Goal: Task Accomplishment & Management: Use online tool/utility

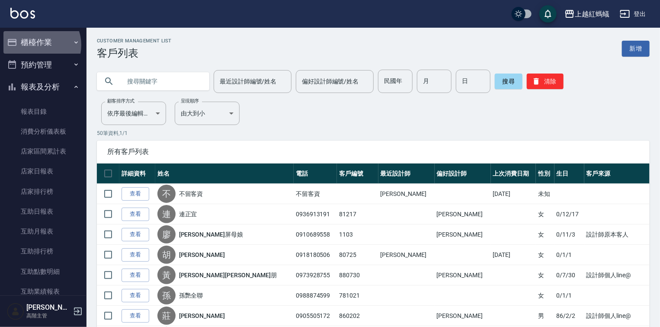
click at [37, 45] on button "櫃檯作業" at bounding box center [43, 42] width 80 height 22
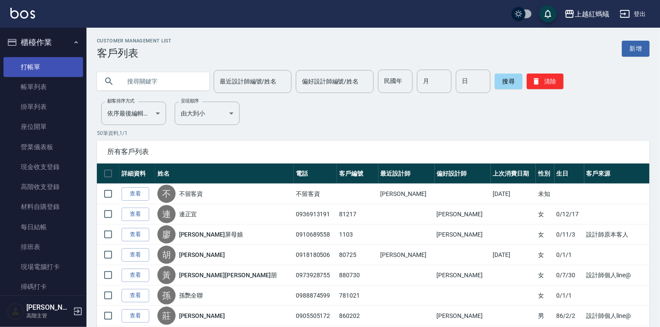
click at [52, 61] on link "打帳單" at bounding box center [43, 67] width 80 height 20
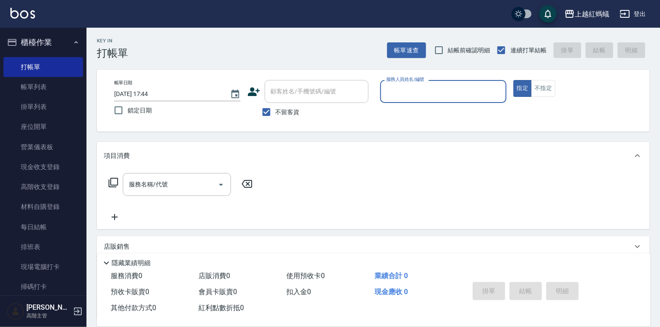
click at [441, 91] on input "服務人員姓名/編號" at bounding box center [443, 91] width 118 height 15
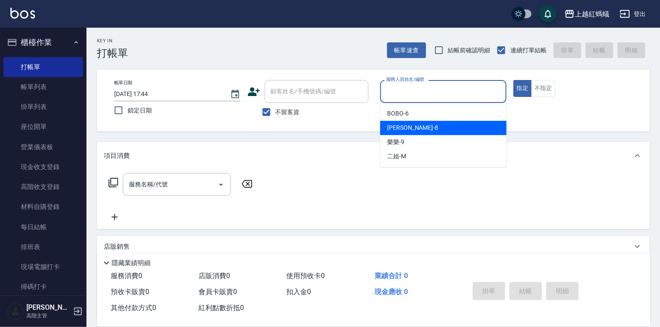
click at [414, 130] on div "[PERSON_NAME] -8" at bounding box center [443, 128] width 126 height 14
drag, startPoint x: 414, startPoint y: 89, endPoint x: 414, endPoint y: 104, distance: 14.7
click at [414, 89] on input "[PERSON_NAME]-8" at bounding box center [436, 91] width 105 height 15
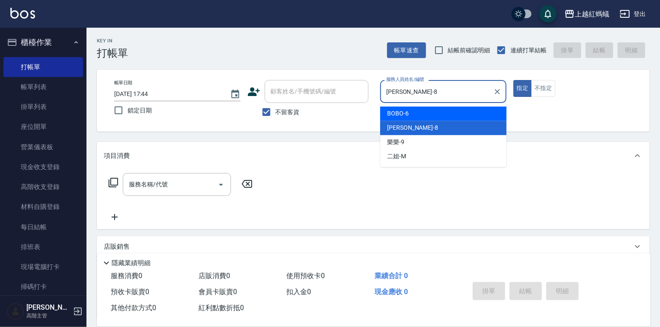
click at [417, 116] on div "BOBO -6" at bounding box center [443, 113] width 126 height 14
type input "BOBO-6"
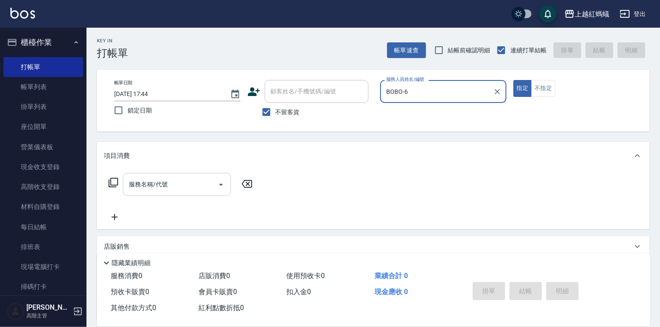
drag, startPoint x: 199, startPoint y: 180, endPoint x: 198, endPoint y: 188, distance: 7.8
click at [199, 181] on input "服務名稱/代號" at bounding box center [170, 184] width 87 height 15
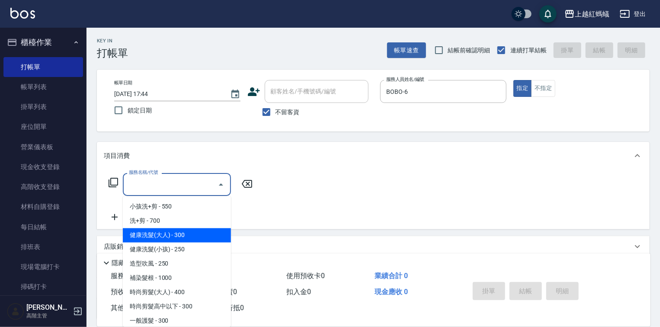
drag, startPoint x: 204, startPoint y: 232, endPoint x: 215, endPoint y: 235, distance: 10.9
click at [204, 232] on span "健康洗髮(大人) - 300" at bounding box center [177, 235] width 108 height 14
type input "健康洗髮(大人)(201)"
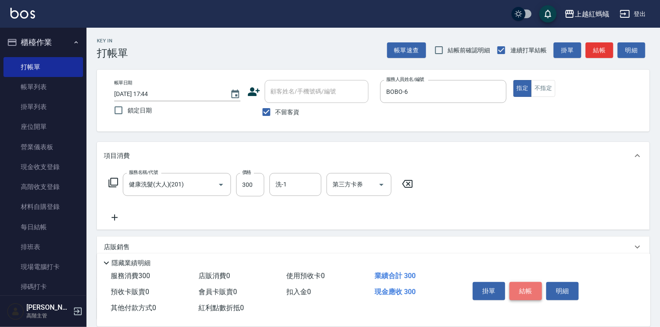
click at [518, 287] on button "結帳" at bounding box center [525, 291] width 32 height 18
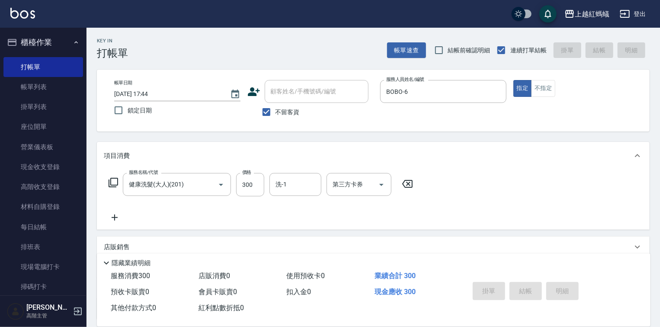
type input "[DATE] 17:45"
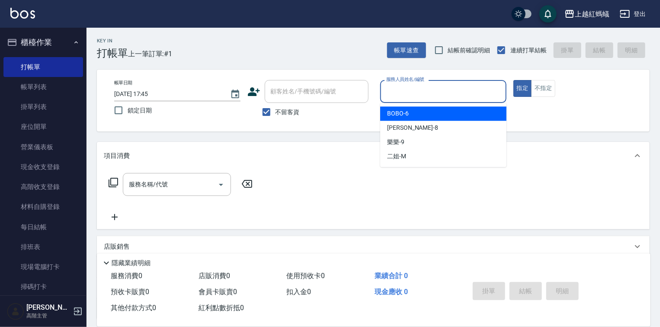
drag, startPoint x: 418, startPoint y: 84, endPoint x: 411, endPoint y: 89, distance: 7.4
click at [418, 85] on input "服務人員姓名/編號" at bounding box center [443, 91] width 118 height 15
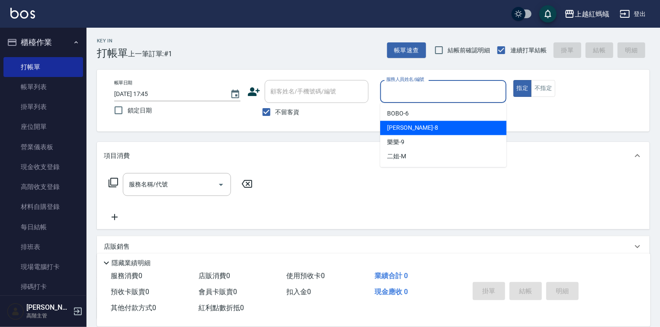
click at [404, 130] on span "[PERSON_NAME] -8" at bounding box center [412, 127] width 51 height 9
type input "[PERSON_NAME]-8"
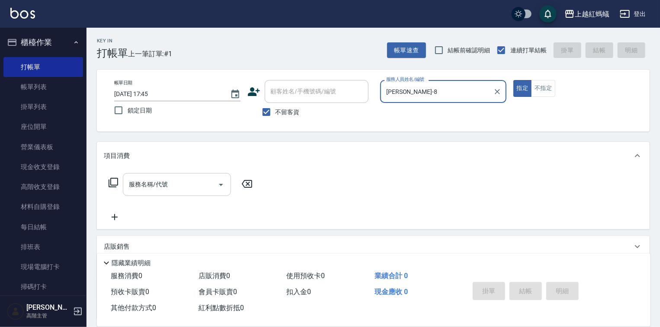
drag, startPoint x: 199, startPoint y: 186, endPoint x: 200, endPoint y: 191, distance: 4.3
click at [199, 186] on input "服務名稱/代號" at bounding box center [170, 184] width 87 height 15
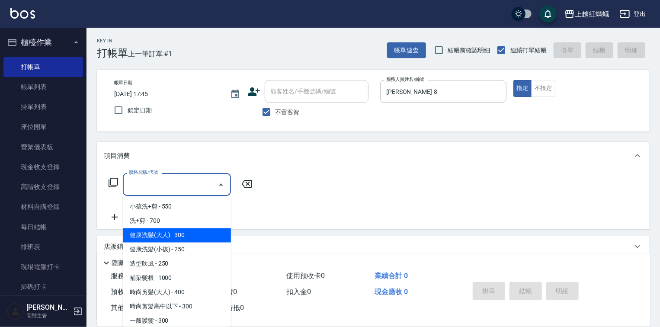
click at [201, 236] on span "健康洗髮(大人) - 300" at bounding box center [177, 235] width 108 height 14
type input "健康洗髮(大人)(201)"
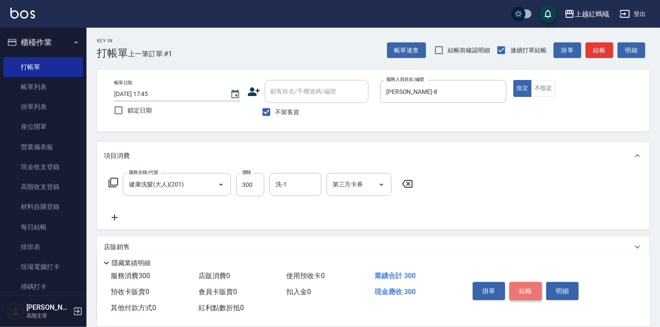
click at [519, 289] on button "結帳" at bounding box center [525, 291] width 32 height 18
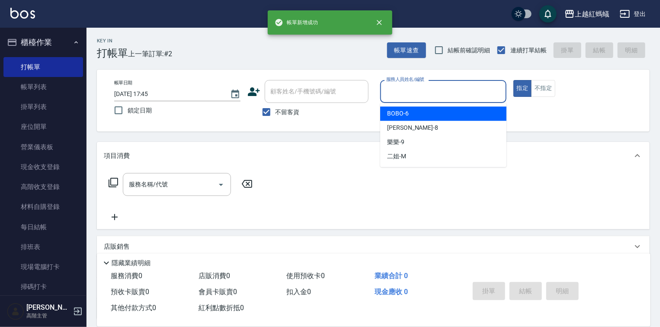
click at [415, 95] on input "服務人員姓名/編號" at bounding box center [443, 91] width 118 height 15
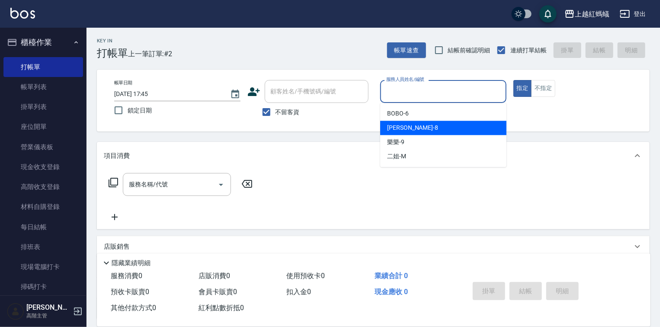
click at [413, 126] on div "[PERSON_NAME] -8" at bounding box center [443, 128] width 126 height 14
type input "[PERSON_NAME]-8"
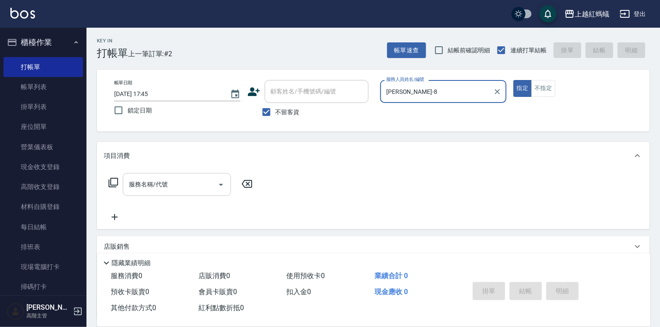
click at [207, 177] on input "服務名稱/代號" at bounding box center [170, 184] width 87 height 15
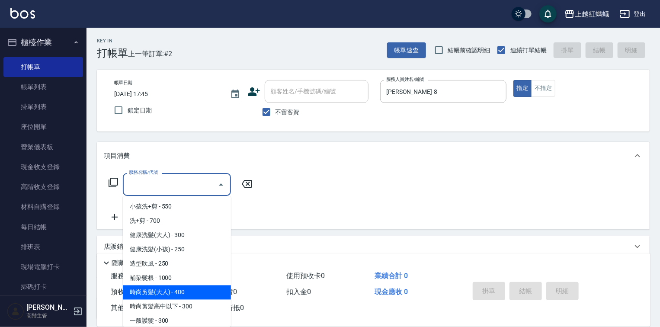
click at [197, 292] on span "時尚剪髮(大人) - 400" at bounding box center [177, 292] width 108 height 14
type input "時尚剪髮(大人)(301)"
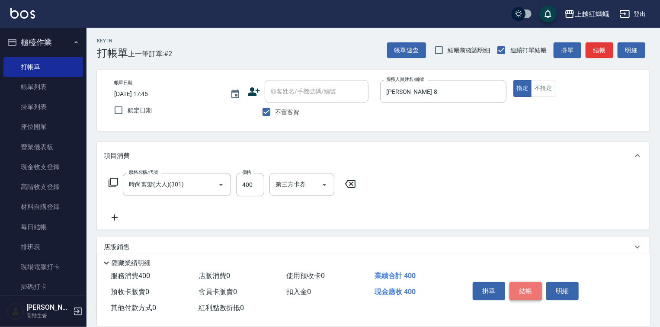
click at [531, 287] on button "結帳" at bounding box center [525, 291] width 32 height 18
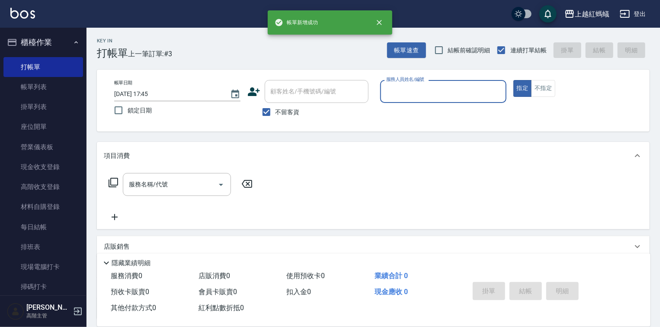
click at [411, 84] on div "服務人員姓名/編號" at bounding box center [443, 91] width 126 height 23
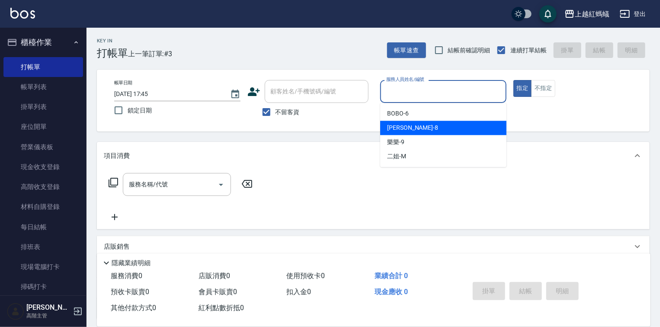
click at [411, 126] on div "[PERSON_NAME] -8" at bounding box center [443, 128] width 126 height 14
type input "[PERSON_NAME]-8"
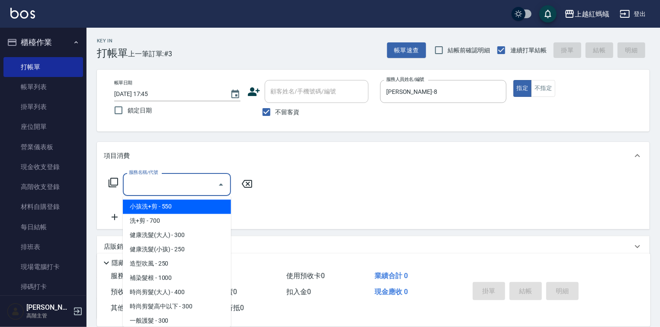
click at [186, 182] on input "服務名稱/代號" at bounding box center [170, 184] width 87 height 15
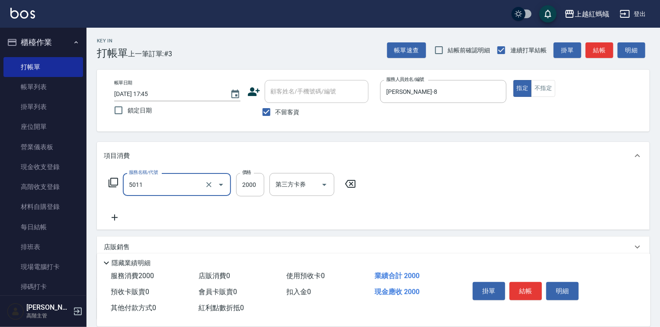
type input "桑多麗燙(短)(5011)"
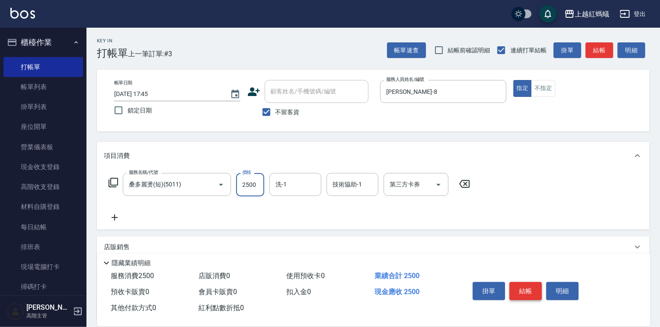
type input "2500"
click at [534, 287] on button "結帳" at bounding box center [525, 291] width 32 height 18
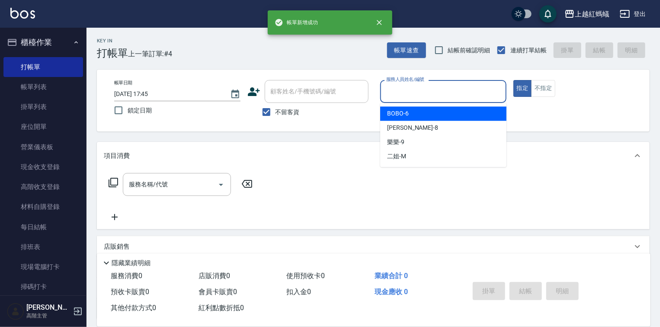
click at [428, 90] on input "服務人員姓名/編號" at bounding box center [443, 91] width 118 height 15
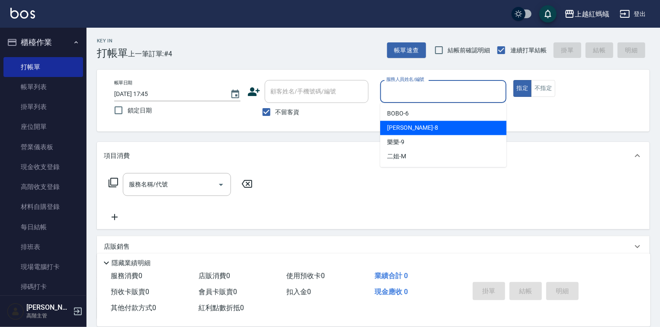
click at [415, 131] on div "[PERSON_NAME] -8" at bounding box center [443, 128] width 126 height 14
type input "[PERSON_NAME]-8"
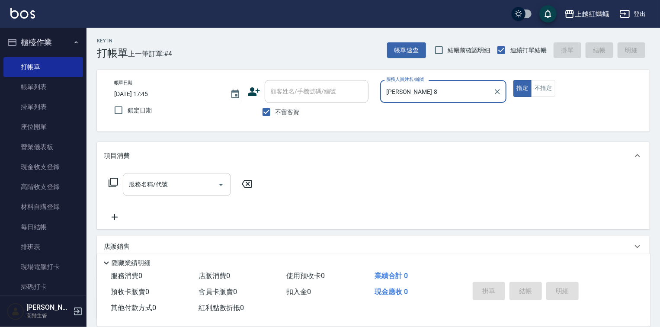
click at [183, 182] on input "服務名稱/代號" at bounding box center [170, 184] width 87 height 15
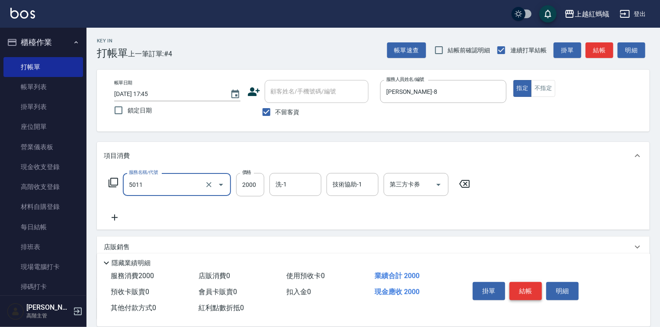
type input "桑多麗燙(短)(5011)"
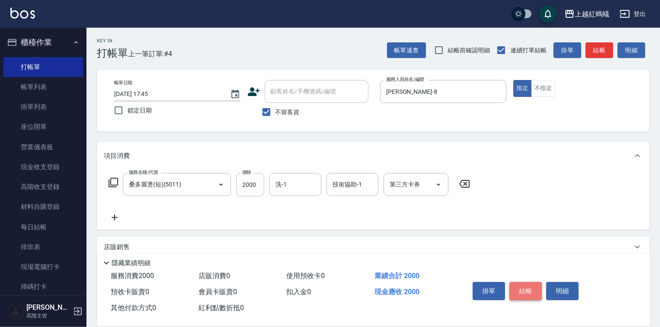
click at [534, 288] on button "結帳" at bounding box center [525, 291] width 32 height 18
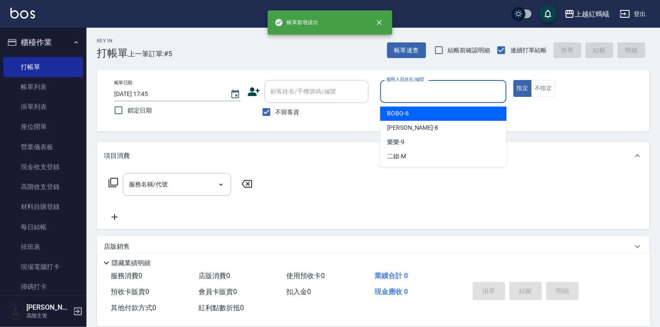
drag, startPoint x: 427, startPoint y: 95, endPoint x: 413, endPoint y: 148, distance: 55.2
click at [427, 95] on input "服務人員姓名/編號" at bounding box center [443, 91] width 118 height 15
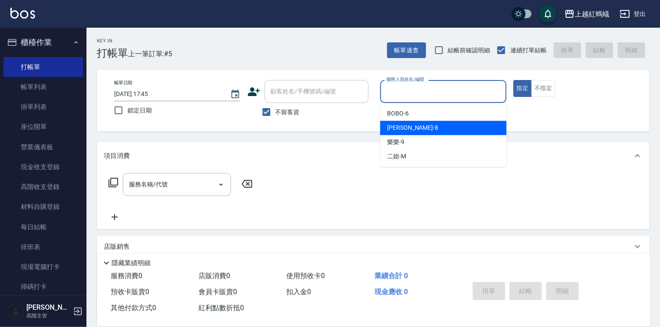
click at [411, 128] on div "[PERSON_NAME] -8" at bounding box center [443, 128] width 126 height 14
type input "[PERSON_NAME]-8"
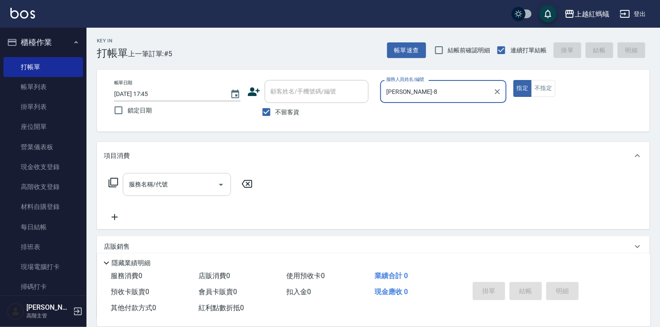
click at [163, 182] on div "服務名稱/代號 服務名稱/代號" at bounding box center [177, 184] width 108 height 23
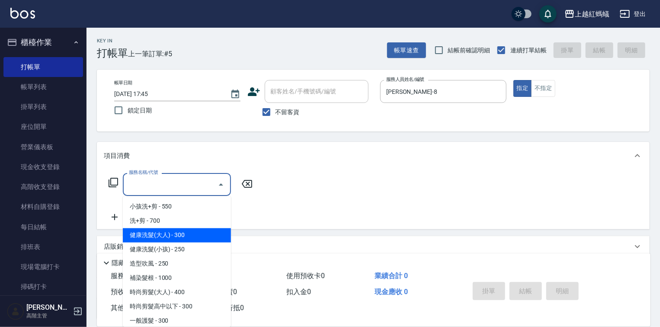
click at [193, 231] on span "健康洗髮(大人) - 300" at bounding box center [177, 235] width 108 height 14
type input "健康洗髮(大人)(201)"
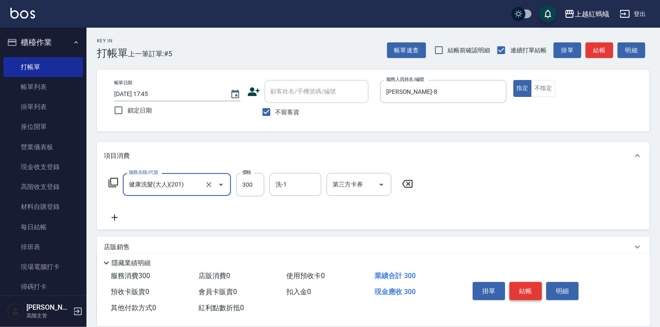
click at [522, 284] on button "結帳" at bounding box center [525, 291] width 32 height 18
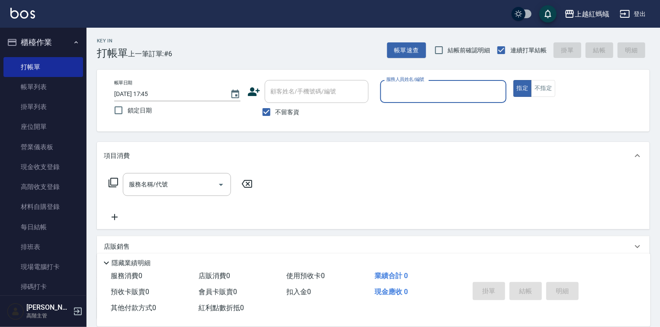
click at [424, 83] on div "服務人員姓名/編號 服務人員姓名/編號" at bounding box center [443, 91] width 126 height 23
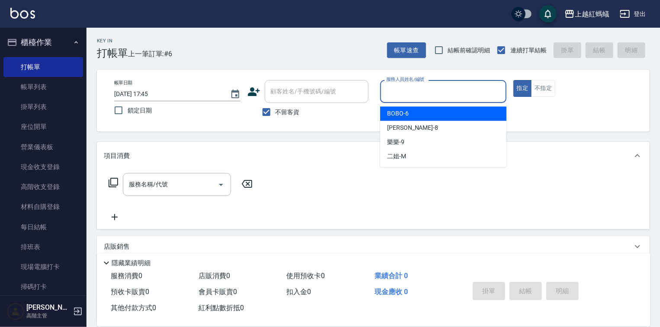
click at [432, 94] on input "服務人員姓名/編號" at bounding box center [443, 91] width 118 height 15
click at [424, 112] on div "BOBO -6" at bounding box center [443, 113] width 126 height 14
type input "BOBO-6"
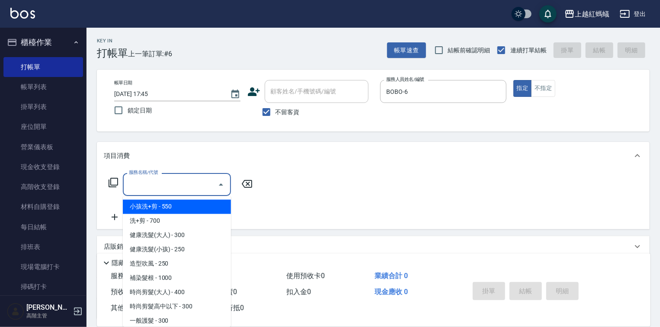
click at [192, 186] on input "服務名稱/代號" at bounding box center [170, 184] width 87 height 15
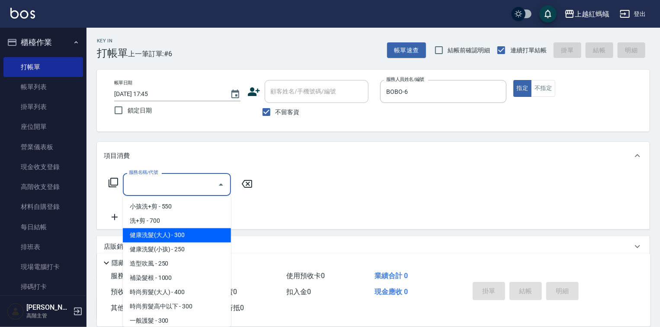
click at [199, 233] on span "健康洗髮(大人) - 300" at bounding box center [177, 235] width 108 height 14
type input "健康洗髮(大人)(201)"
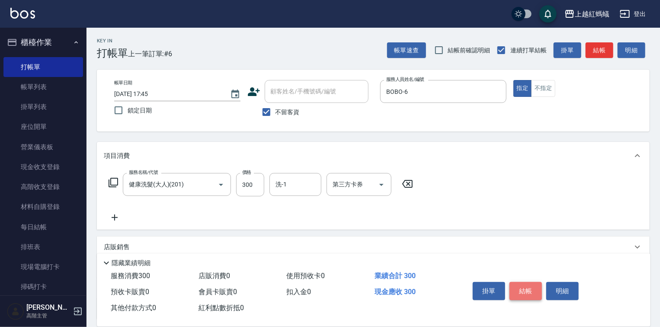
click at [523, 286] on button "結帳" at bounding box center [525, 291] width 32 height 18
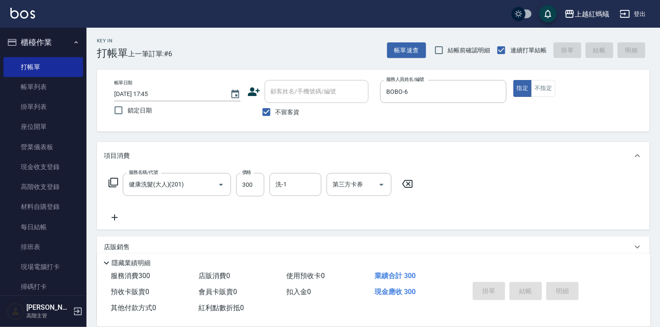
type input "[DATE] 17:46"
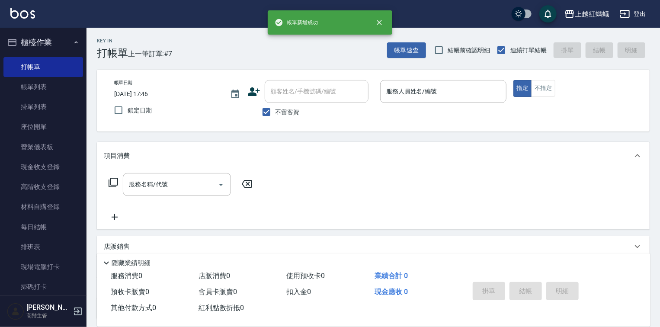
click at [409, 77] on div "帳單日期 [DATE] 17:46 鎖定日期 顧客姓名/手機號碼/編號 顧客姓名/手機號碼/編號 不留客資 服務人員姓名/編號 服務人員姓名/編號 指定 不指定" at bounding box center [373, 101] width 552 height 62
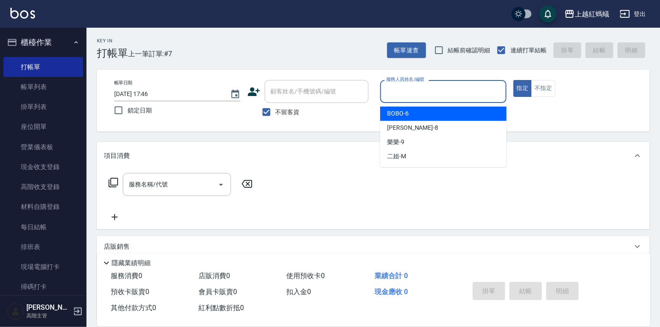
click at [416, 87] on div "服務人員姓名/編號 服務人員姓名/編號" at bounding box center [443, 91] width 126 height 23
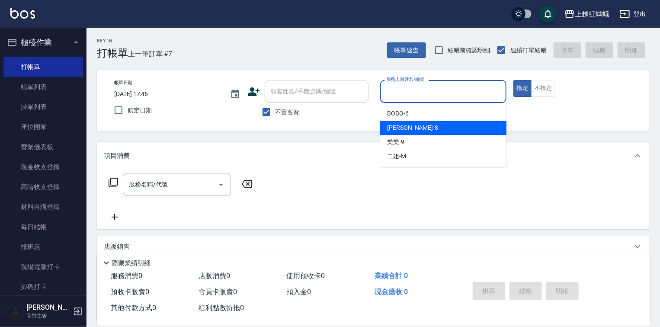
click at [415, 128] on div "[PERSON_NAME] -8" at bounding box center [443, 128] width 126 height 14
type input "[PERSON_NAME]-8"
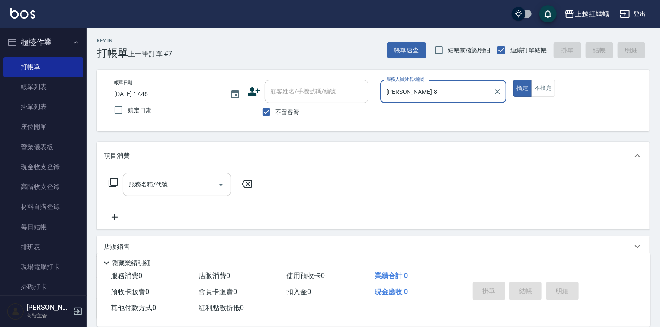
click at [164, 184] on div "服務名稱/代號 服務名稱/代號" at bounding box center [177, 184] width 108 height 23
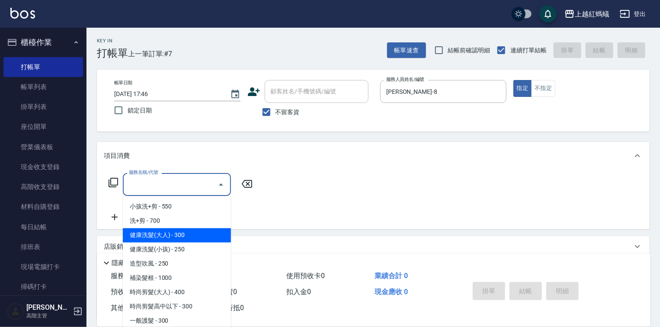
click at [199, 233] on span "健康洗髮(大人) - 300" at bounding box center [177, 235] width 108 height 14
type input "健康洗髮(大人)(201)"
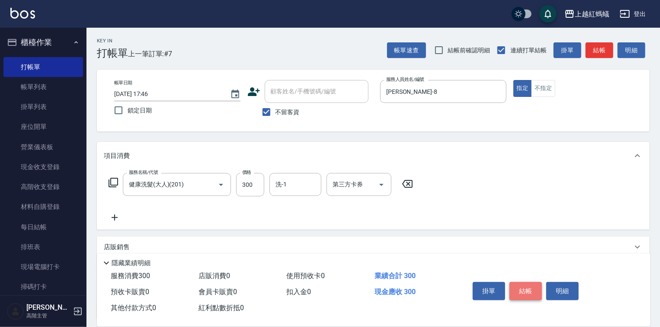
click at [520, 289] on button "結帳" at bounding box center [525, 291] width 32 height 18
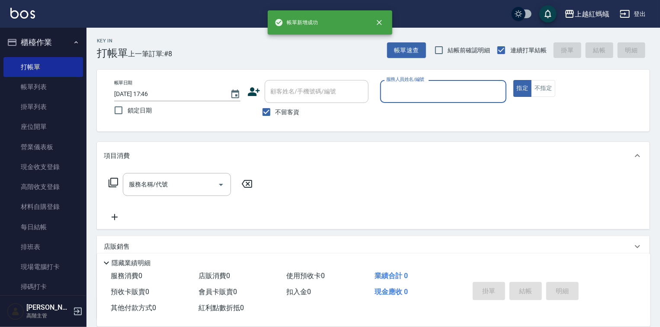
click at [456, 104] on p at bounding box center [443, 107] width 126 height 9
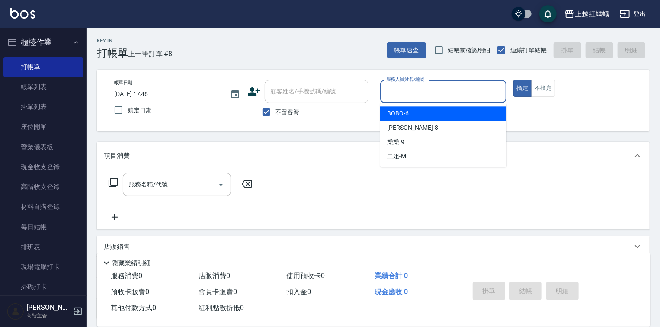
click at [407, 95] on input "服務人員姓名/編號" at bounding box center [443, 91] width 118 height 15
click at [420, 112] on div "BOBO -6" at bounding box center [443, 113] width 126 height 14
type input "BOBO-6"
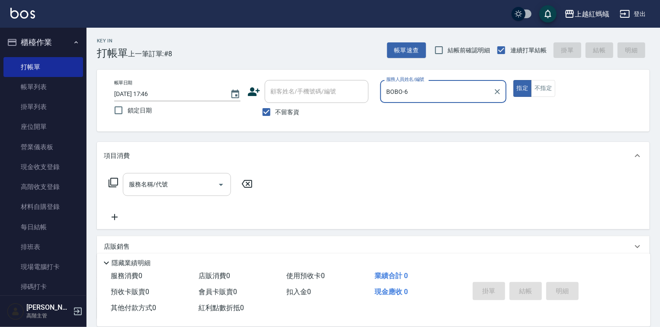
click at [207, 181] on input "服務名稱/代號" at bounding box center [170, 184] width 87 height 15
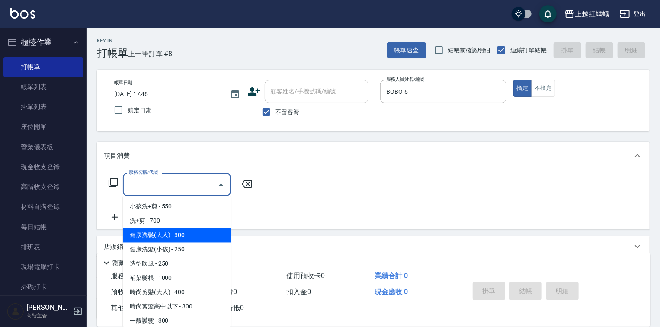
drag, startPoint x: 197, startPoint y: 235, endPoint x: 212, endPoint y: 245, distance: 18.1
click at [197, 235] on span "健康洗髮(大人) - 300" at bounding box center [177, 235] width 108 height 14
type input "健康洗髮(大人)(201)"
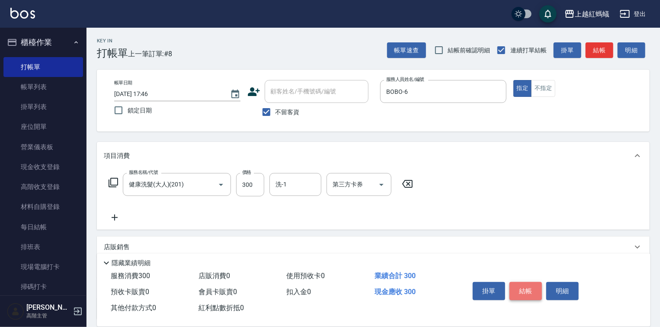
click at [531, 285] on button "結帳" at bounding box center [525, 291] width 32 height 18
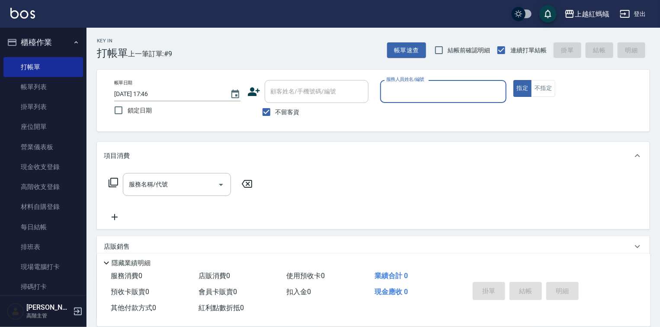
click at [399, 95] on input "服務人員姓名/編號" at bounding box center [443, 91] width 118 height 15
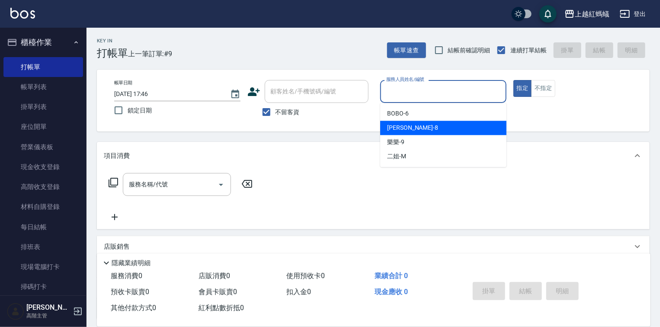
click at [420, 127] on div "[PERSON_NAME] -8" at bounding box center [443, 128] width 126 height 14
type input "[PERSON_NAME]-8"
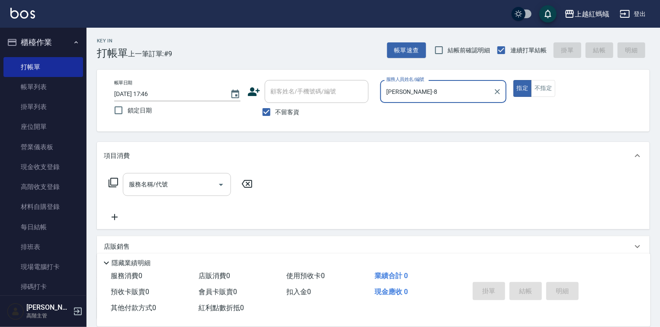
drag, startPoint x: 202, startPoint y: 176, endPoint x: 202, endPoint y: 182, distance: 5.2
click at [202, 177] on div "服務名稱/代號" at bounding box center [177, 184] width 108 height 23
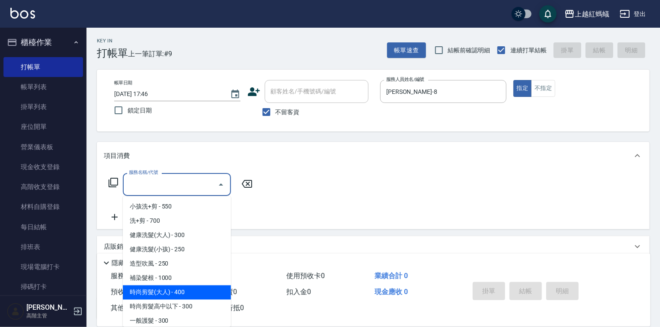
click at [223, 292] on span "時尚剪髮(大人) - 400" at bounding box center [177, 292] width 108 height 14
type input "時尚剪髮(大人)(301)"
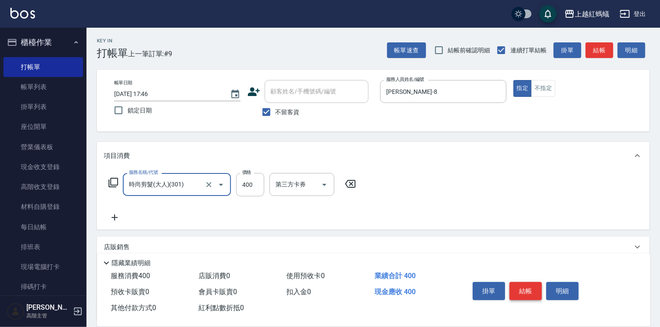
click at [519, 284] on button "結帳" at bounding box center [525, 291] width 32 height 18
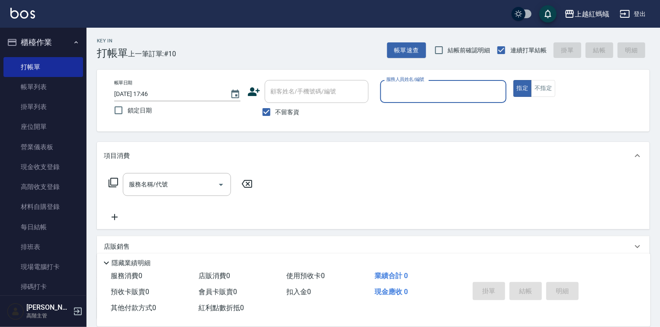
click at [437, 95] on input "服務人員姓名/編號" at bounding box center [443, 91] width 118 height 15
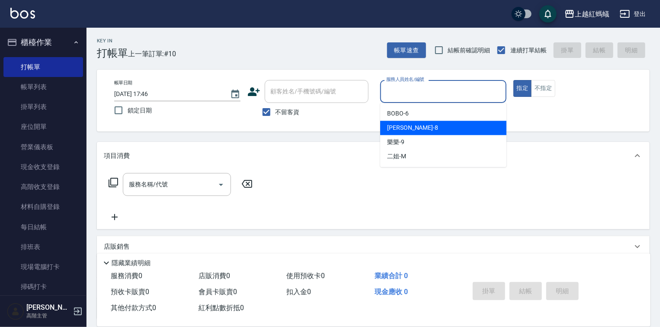
click at [429, 128] on div "[PERSON_NAME] -8" at bounding box center [443, 128] width 126 height 14
type input "[PERSON_NAME]-8"
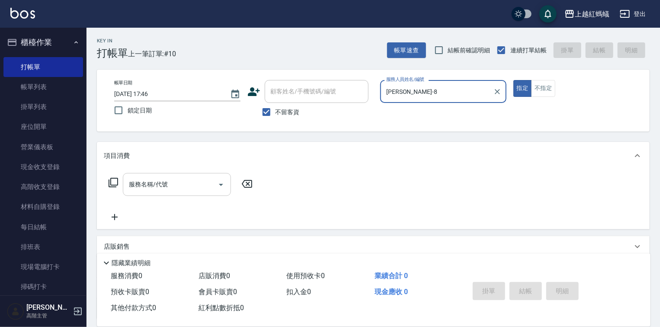
click at [204, 178] on input "服務名稱/代號" at bounding box center [170, 184] width 87 height 15
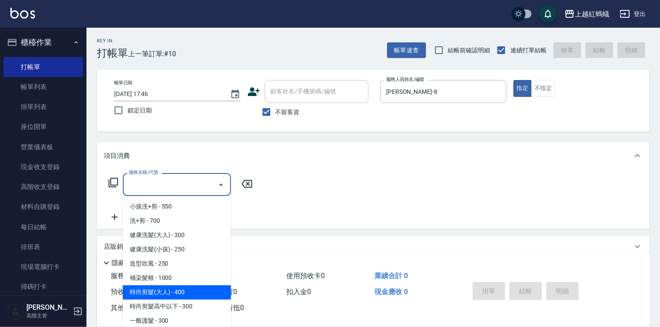
click at [205, 290] on span "時尚剪髮(大人) - 400" at bounding box center [177, 292] width 108 height 14
type input "時尚剪髮(大人)(301)"
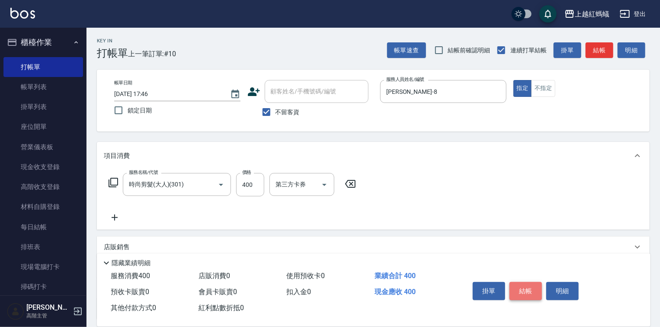
click at [516, 288] on button "結帳" at bounding box center [525, 291] width 32 height 18
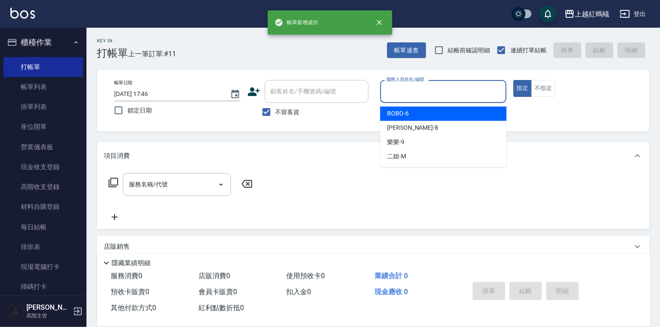
click at [457, 92] on input "服務人員姓名/編號" at bounding box center [443, 91] width 118 height 15
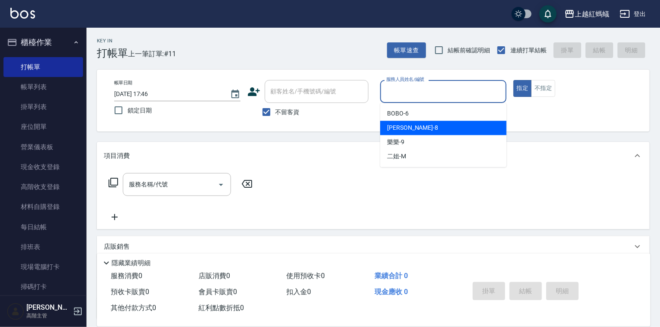
click at [431, 128] on div "[PERSON_NAME] -8" at bounding box center [443, 128] width 126 height 14
type input "[PERSON_NAME]-8"
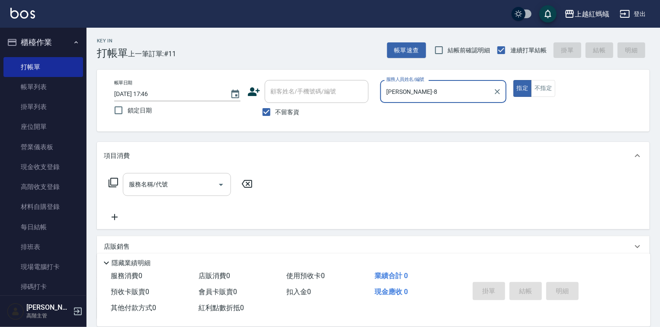
click at [206, 187] on input "服務名稱/代號" at bounding box center [170, 184] width 87 height 15
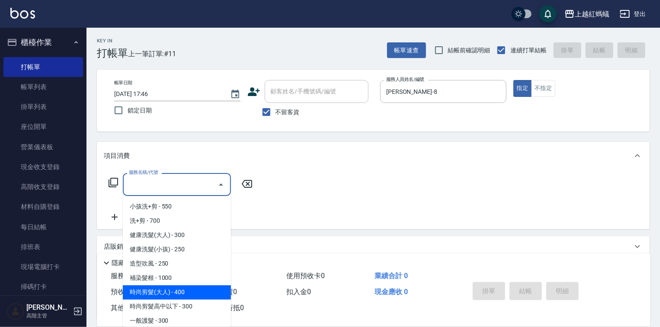
click at [185, 287] on span "時尚剪髮(大人) - 400" at bounding box center [177, 292] width 108 height 14
type input "時尚剪髮(大人)(301)"
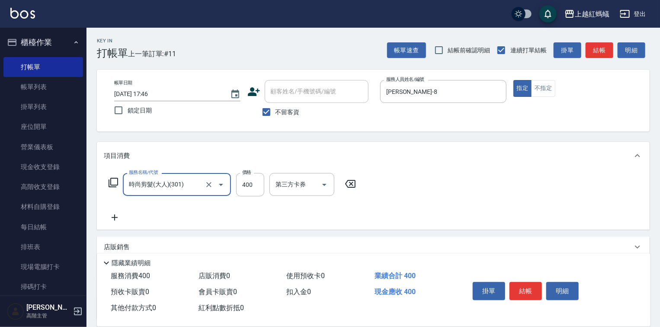
click at [522, 284] on button "結帳" at bounding box center [525, 291] width 32 height 18
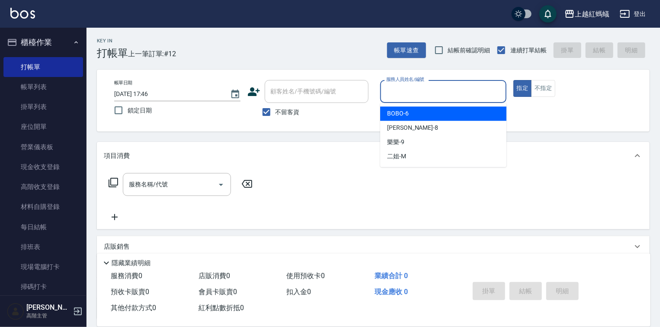
click at [430, 89] on input "服務人員姓名/編號" at bounding box center [443, 91] width 118 height 15
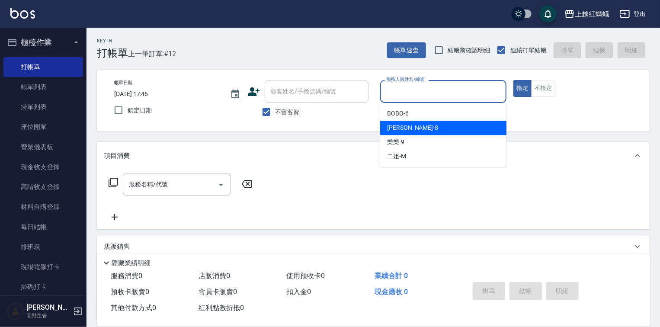
click at [419, 128] on div "[PERSON_NAME] -8" at bounding box center [443, 128] width 126 height 14
type input "[PERSON_NAME]-8"
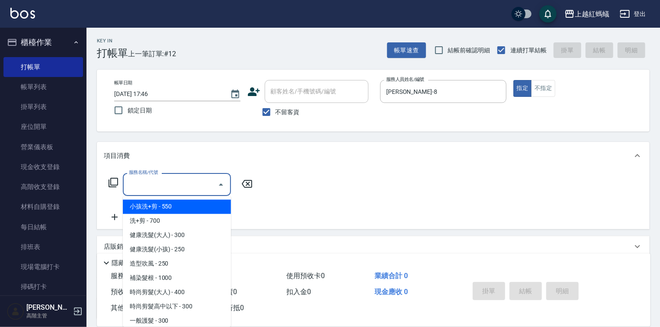
click at [191, 188] on input "服務名稱/代號" at bounding box center [170, 184] width 87 height 15
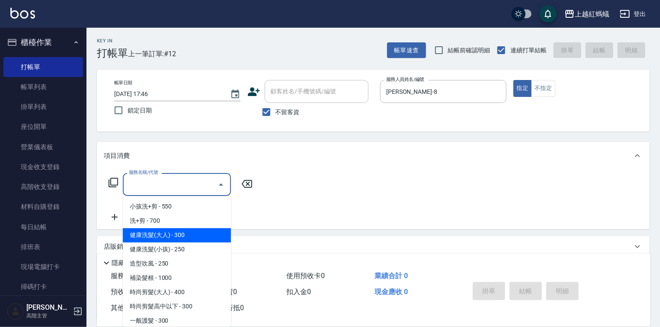
drag, startPoint x: 209, startPoint y: 234, endPoint x: 297, endPoint y: 233, distance: 88.2
click at [209, 233] on span "健康洗髮(大人) - 300" at bounding box center [177, 235] width 108 height 14
type input "健康洗髮(大人)(201)"
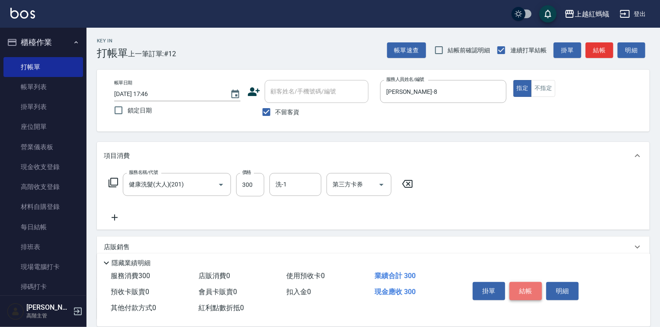
click at [527, 283] on button "結帳" at bounding box center [525, 291] width 32 height 18
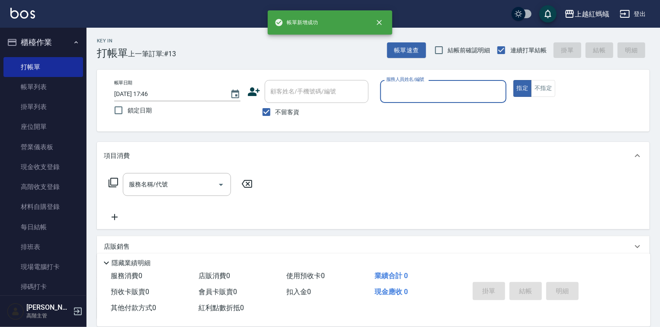
click at [407, 91] on input "服務人員姓名/編號" at bounding box center [443, 91] width 118 height 15
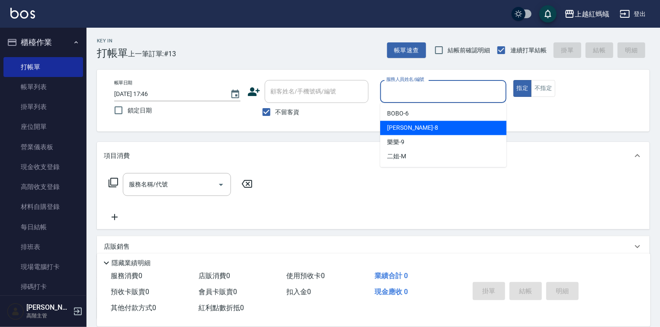
click at [414, 128] on div "[PERSON_NAME] -8" at bounding box center [443, 128] width 126 height 14
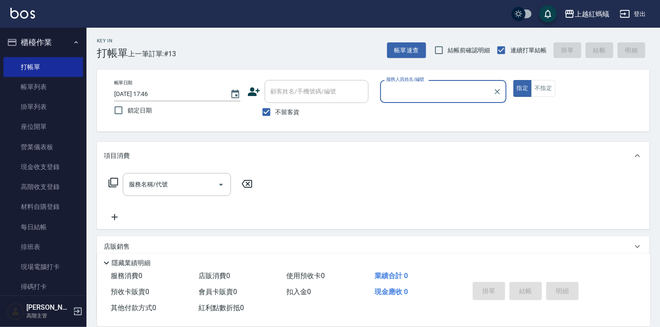
type input "[PERSON_NAME]-8"
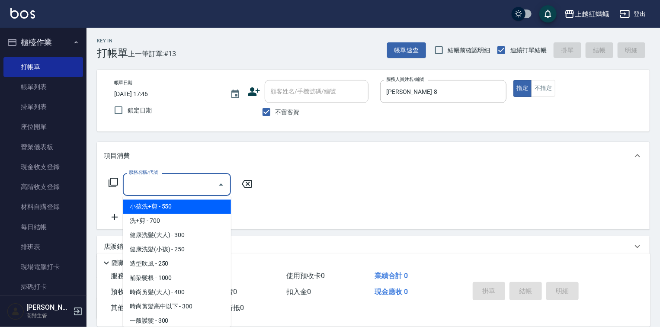
click at [186, 187] on input "服務名稱/代號" at bounding box center [170, 184] width 87 height 15
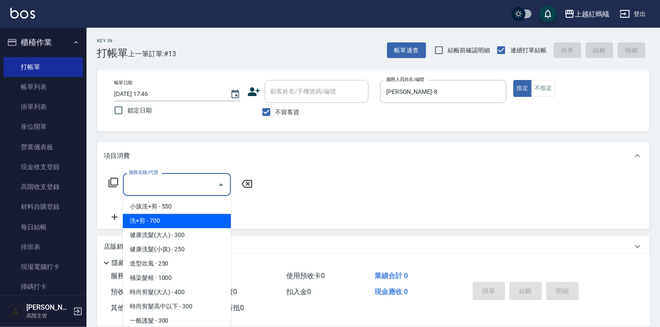
click at [175, 220] on span "洗+剪 - 700" at bounding box center [177, 221] width 108 height 14
type input "洗+剪(200)"
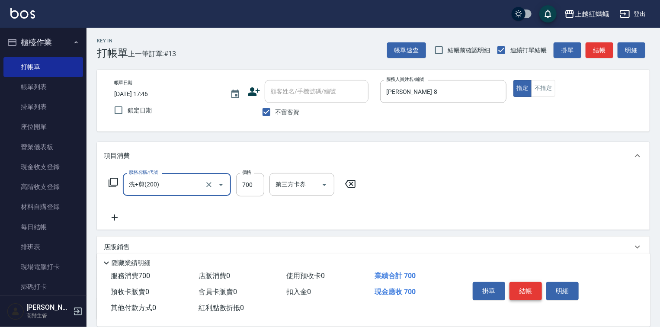
click at [521, 283] on button "結帳" at bounding box center [525, 291] width 32 height 18
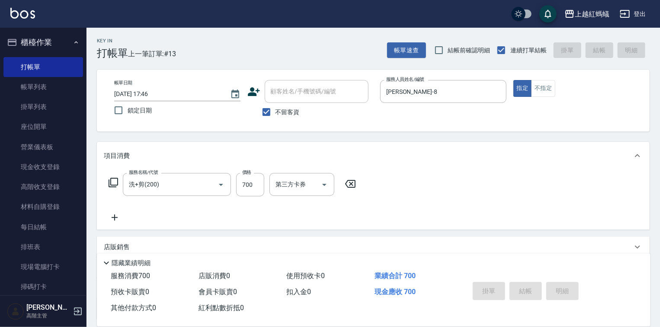
type input "[DATE] 17:47"
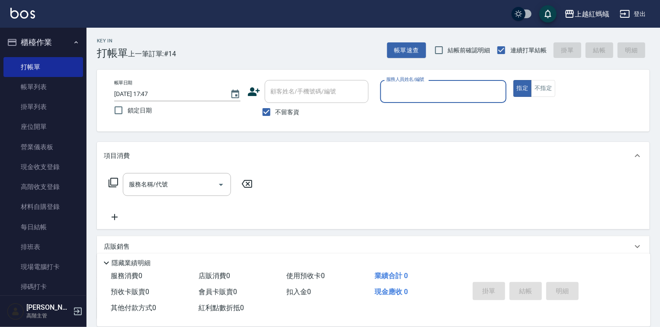
click at [409, 95] on input "服務人員姓名/編號" at bounding box center [443, 91] width 118 height 15
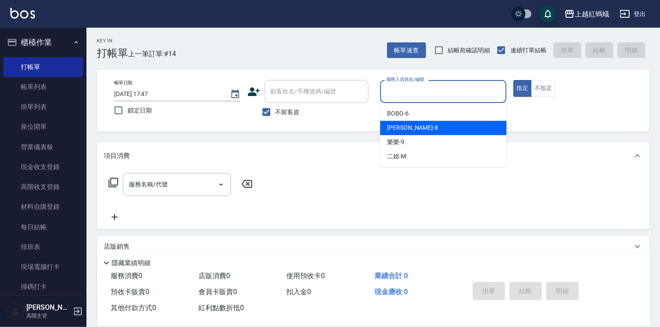
click at [420, 128] on div "[PERSON_NAME] -8" at bounding box center [443, 128] width 126 height 14
type input "[PERSON_NAME]-8"
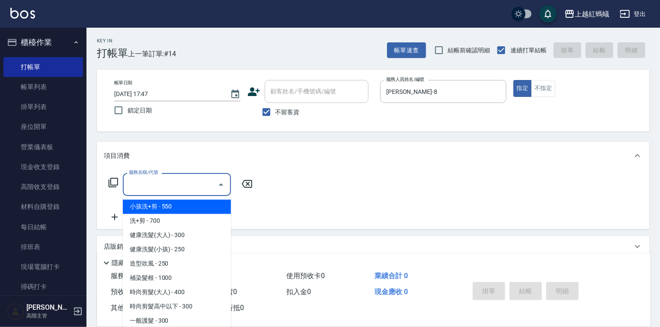
click at [167, 190] on input "服務名稱/代號" at bounding box center [170, 184] width 87 height 15
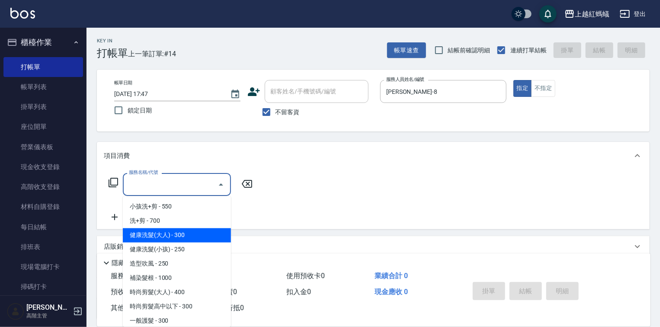
click at [191, 233] on span "健康洗髮(大人) - 300" at bounding box center [177, 235] width 108 height 14
type input "健康洗髮(大人)(201)"
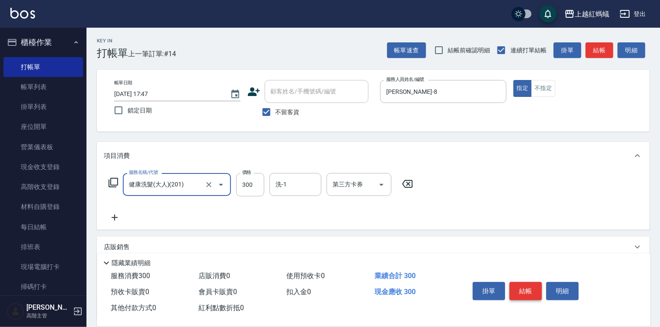
click at [530, 289] on button "結帳" at bounding box center [525, 291] width 32 height 18
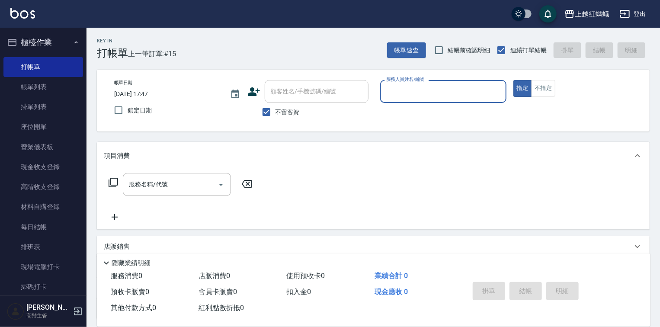
click at [423, 97] on input "服務人員姓名/編號" at bounding box center [443, 91] width 118 height 15
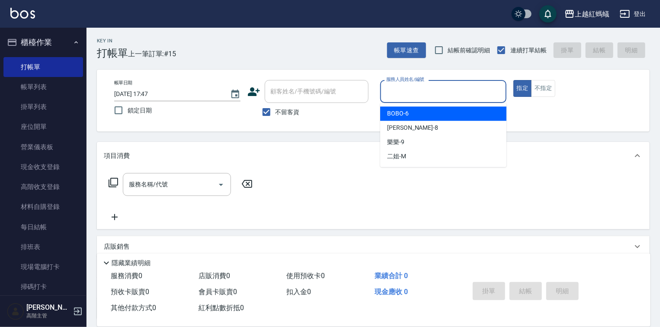
click at [415, 114] on div "BOBO -6" at bounding box center [443, 113] width 126 height 14
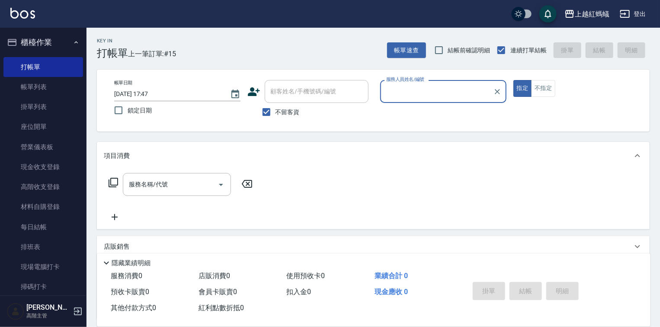
type input "BOBO-6"
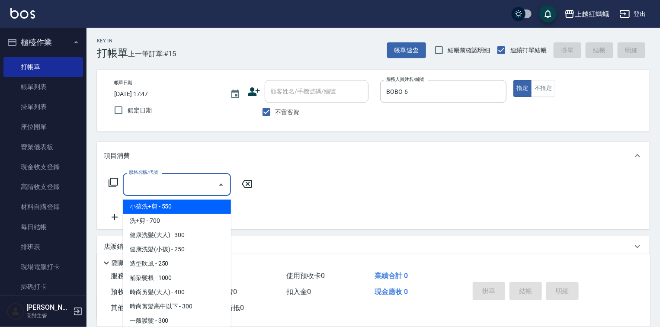
click at [186, 187] on input "服務名稱/代號" at bounding box center [170, 184] width 87 height 15
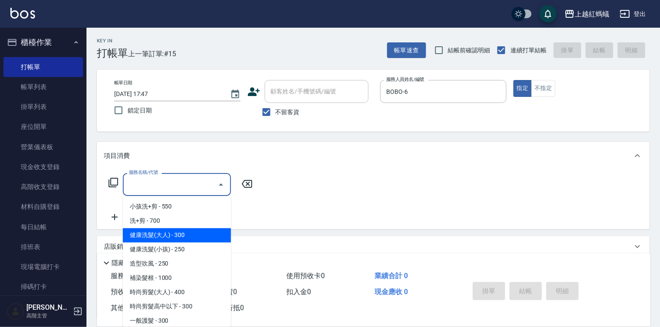
click at [191, 235] on span "健康洗髮(大人) - 300" at bounding box center [177, 235] width 108 height 14
type input "健康洗髮(大人)(201)"
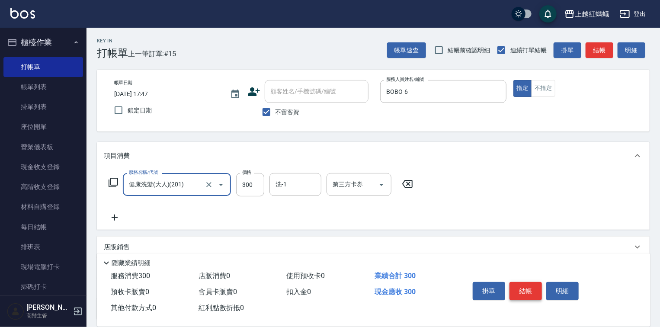
click at [524, 287] on button "結帳" at bounding box center [525, 291] width 32 height 18
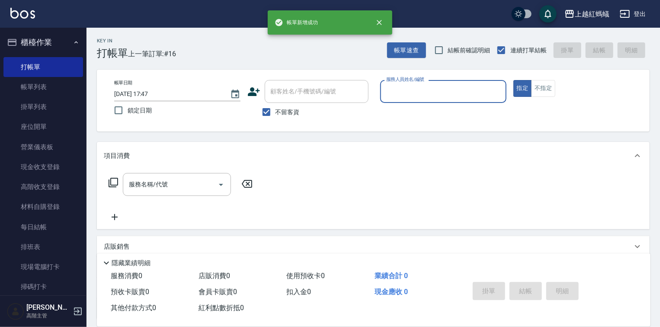
click at [421, 102] on div "服務人員姓名/編號" at bounding box center [443, 91] width 126 height 23
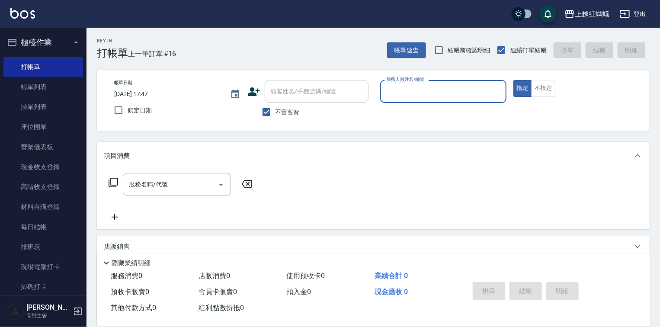
click at [411, 100] on div "服務人員姓名/編號" at bounding box center [443, 91] width 126 height 23
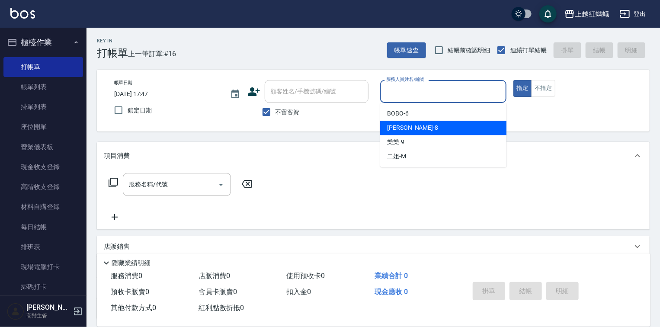
click at [413, 130] on div "[PERSON_NAME] -8" at bounding box center [443, 128] width 126 height 14
type input "[PERSON_NAME]-8"
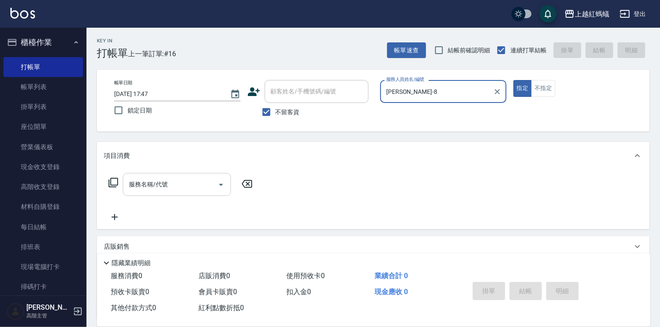
click at [209, 188] on input "服務名稱/代號" at bounding box center [170, 184] width 87 height 15
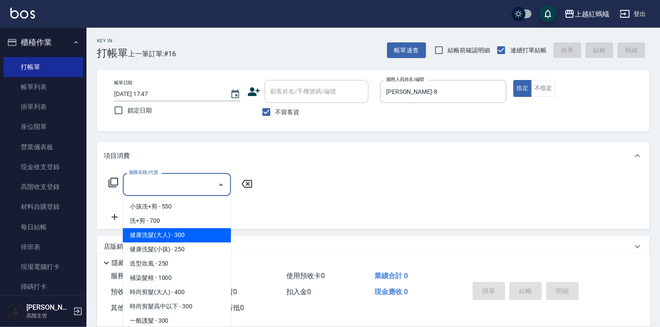
click at [214, 236] on span "健康洗髮(大人) - 300" at bounding box center [177, 235] width 108 height 14
type input "健康洗髮(大人)(201)"
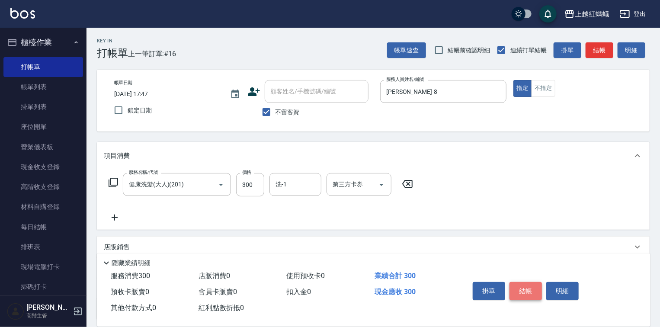
click at [528, 287] on button "結帳" at bounding box center [525, 291] width 32 height 18
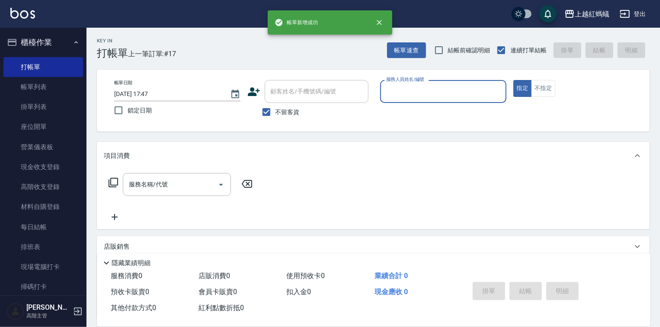
click at [436, 86] on input "服務人員姓名/編號" at bounding box center [443, 91] width 118 height 15
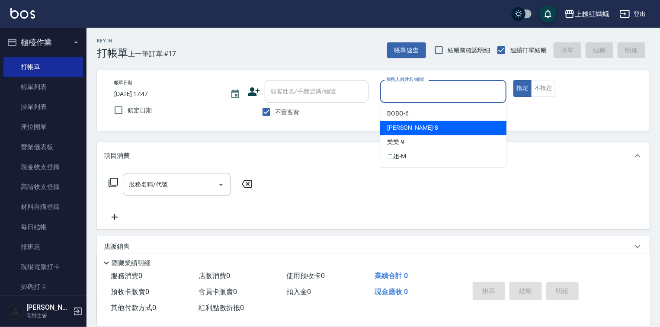
click at [410, 130] on div "[PERSON_NAME] -8" at bounding box center [443, 128] width 126 height 14
type input "[PERSON_NAME]-8"
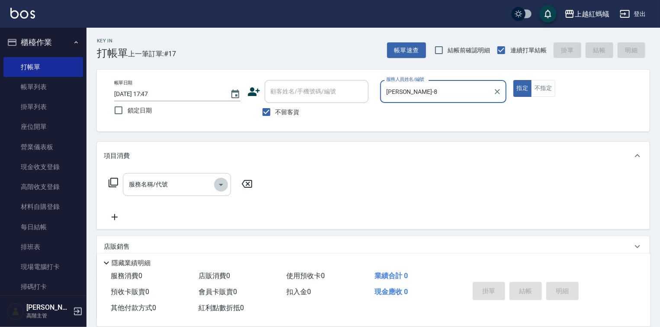
click at [216, 182] on icon "Open" at bounding box center [221, 184] width 10 height 10
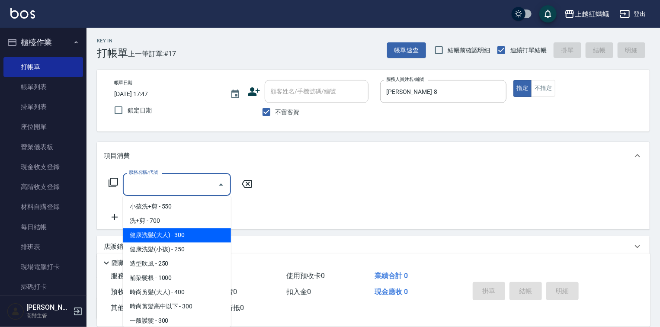
click at [204, 240] on span "健康洗髮(大人) - 300" at bounding box center [177, 235] width 108 height 14
type input "健康洗髮(大人)(201)"
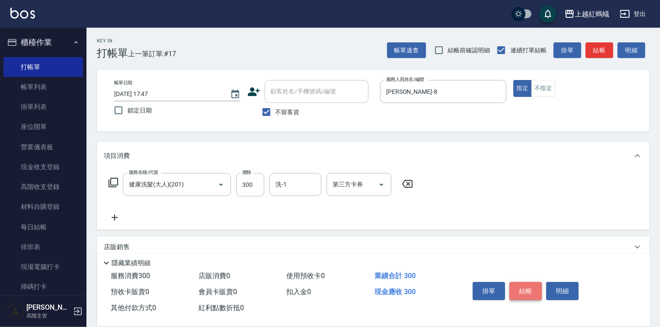
click at [529, 289] on button "結帳" at bounding box center [525, 291] width 32 height 18
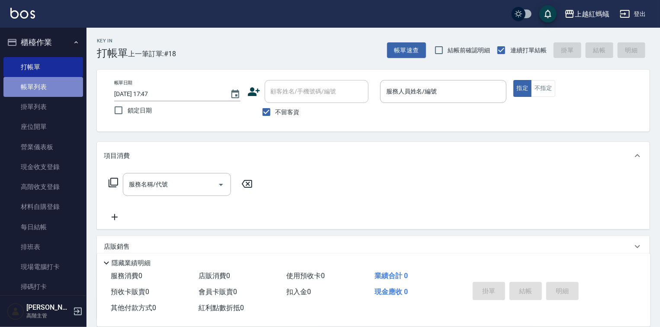
click at [55, 90] on link "帳單列表" at bounding box center [43, 87] width 80 height 20
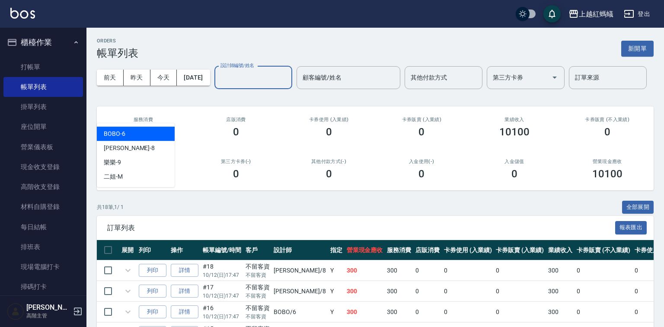
click at [218, 85] on input "設計師編號/姓名" at bounding box center [253, 77] width 70 height 15
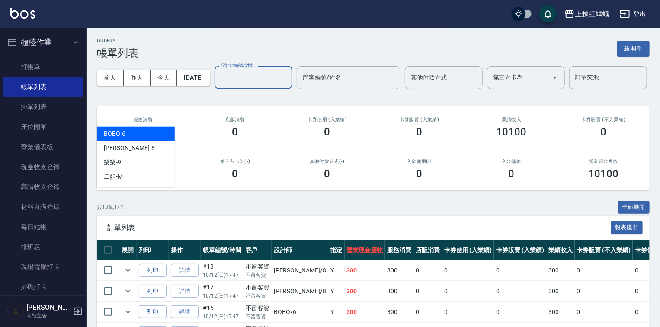
click at [140, 135] on div "BOBO -6" at bounding box center [136, 134] width 78 height 14
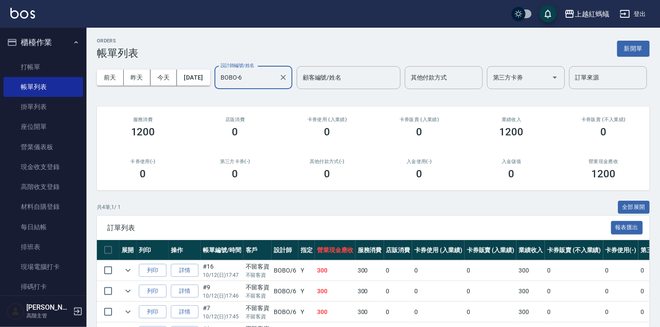
click at [218, 85] on input "BOBO-6" at bounding box center [246, 77] width 57 height 15
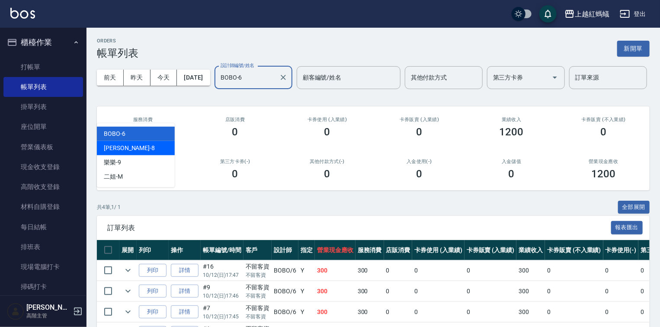
click at [136, 149] on div "[PERSON_NAME] -8" at bounding box center [136, 148] width 78 height 14
type input "[PERSON_NAME]-8"
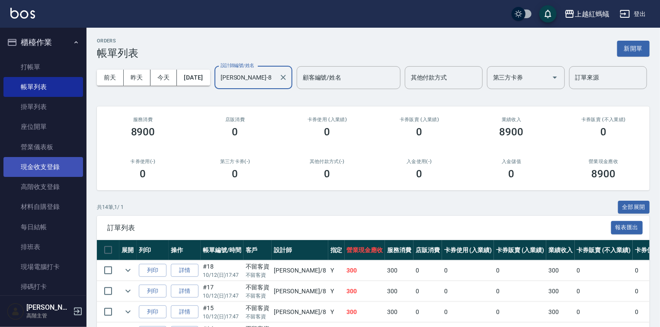
click at [53, 164] on link "現金收支登錄" at bounding box center [43, 167] width 80 height 20
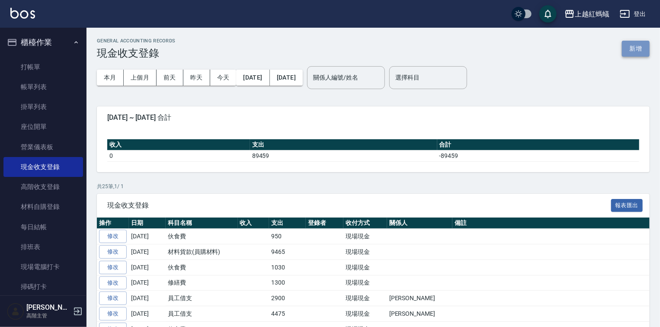
click at [636, 51] on button "新增" at bounding box center [636, 49] width 28 height 16
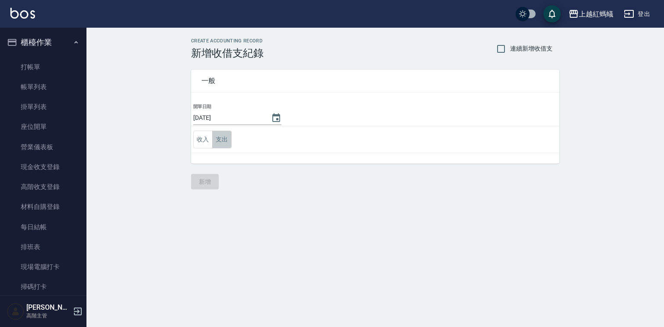
click at [222, 139] on button "支出" at bounding box center [221, 140] width 19 height 18
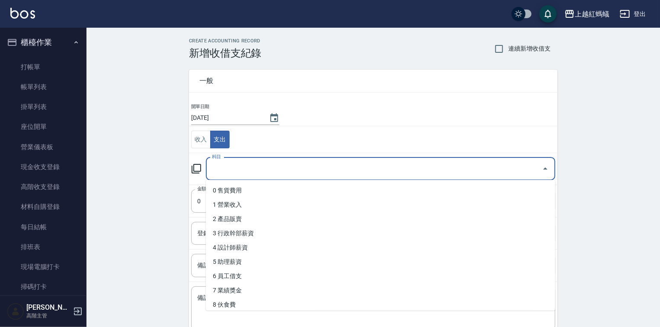
click at [237, 161] on input "科目" at bounding box center [374, 168] width 328 height 15
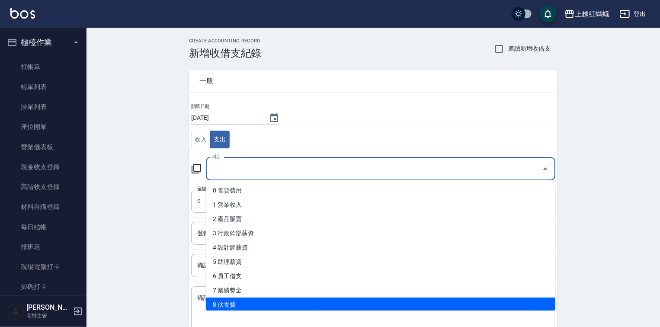
click at [227, 300] on li "8 伙食費" at bounding box center [380, 304] width 349 height 14
type input "8 伙食費"
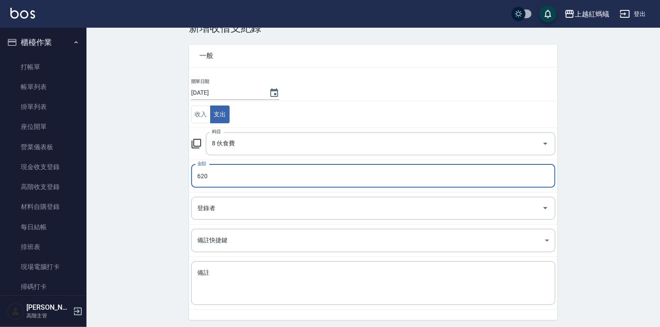
scroll to position [54, 0]
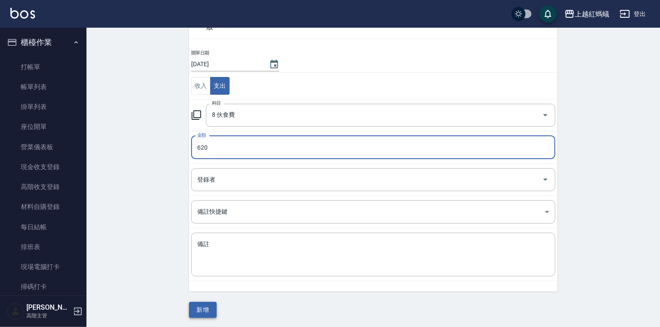
type input "620"
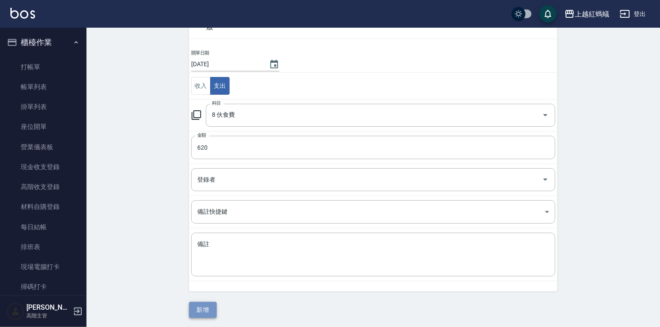
click at [201, 315] on button "新增" at bounding box center [203, 310] width 28 height 16
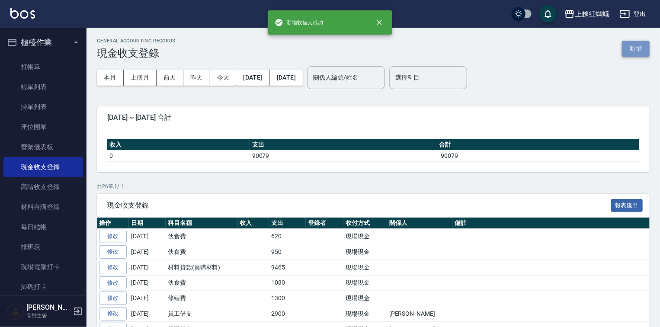
click at [638, 54] on button "新增" at bounding box center [636, 49] width 28 height 16
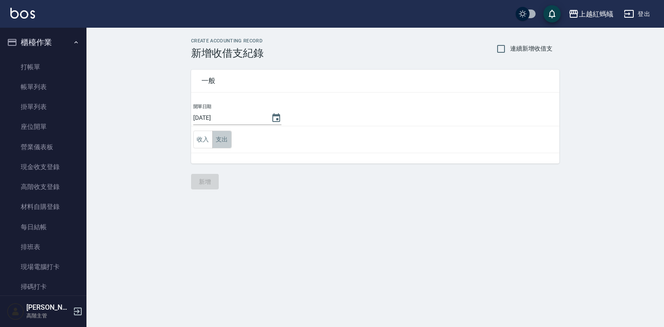
click at [220, 138] on button "支出" at bounding box center [221, 140] width 19 height 18
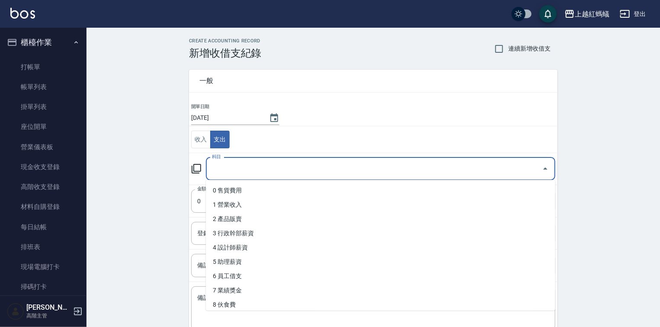
click at [224, 165] on input "科目" at bounding box center [374, 168] width 328 height 15
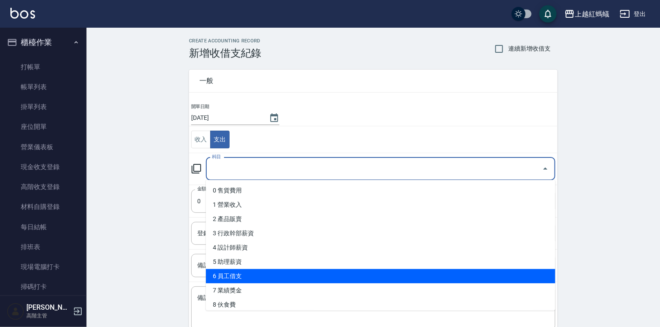
click at [252, 278] on li "6 員工借支" at bounding box center [380, 276] width 349 height 14
type input "6 員工借支"
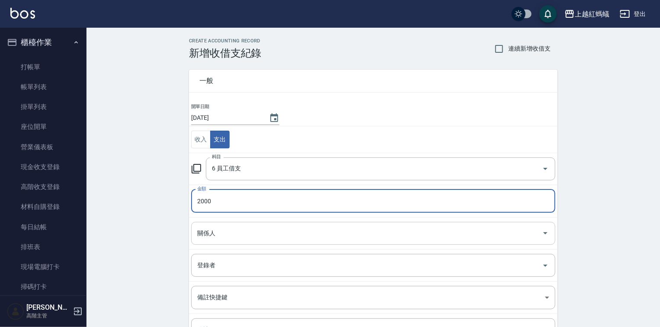
type input "2000"
click at [235, 237] on input "關係人" at bounding box center [366, 233] width 343 height 15
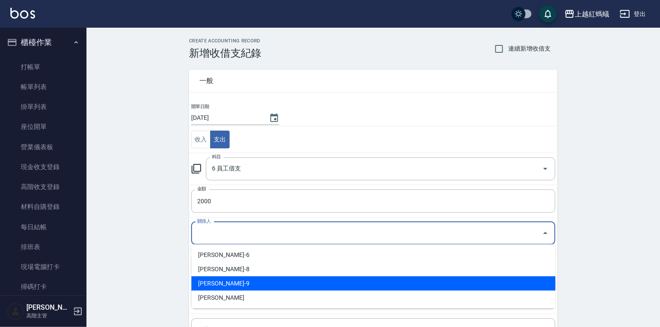
click at [249, 282] on li "[PERSON_NAME]-9" at bounding box center [373, 283] width 364 height 14
type input "[PERSON_NAME]-9"
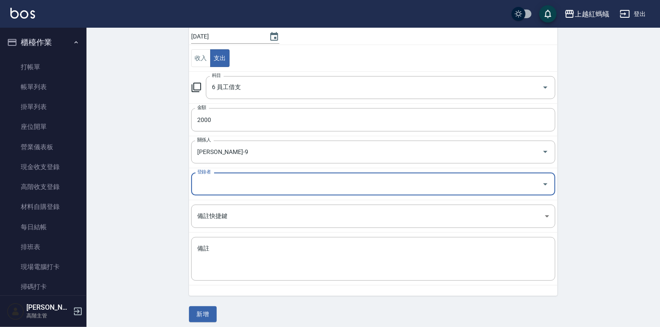
scroll to position [86, 0]
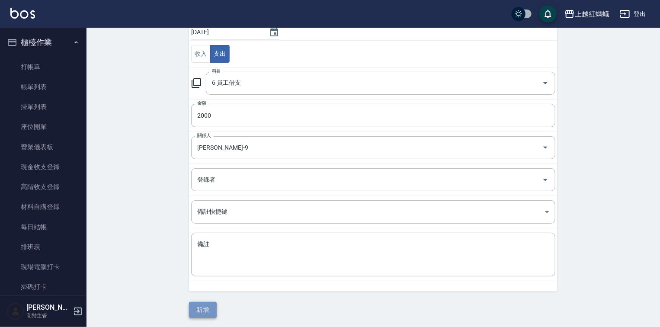
click at [202, 313] on button "新增" at bounding box center [203, 310] width 28 height 16
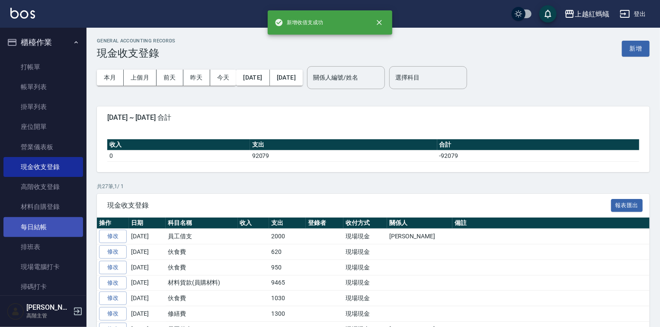
click at [43, 226] on link "每日結帳" at bounding box center [43, 227] width 80 height 20
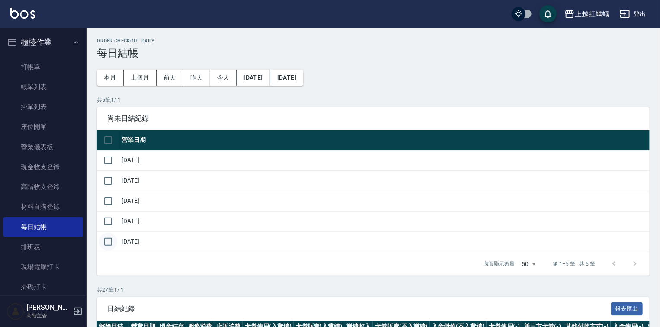
click at [108, 238] on input "checkbox" at bounding box center [108, 242] width 18 height 18
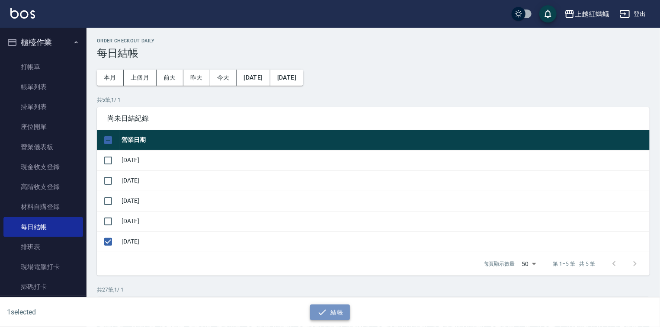
click at [345, 311] on button "結帳" at bounding box center [330, 312] width 40 height 16
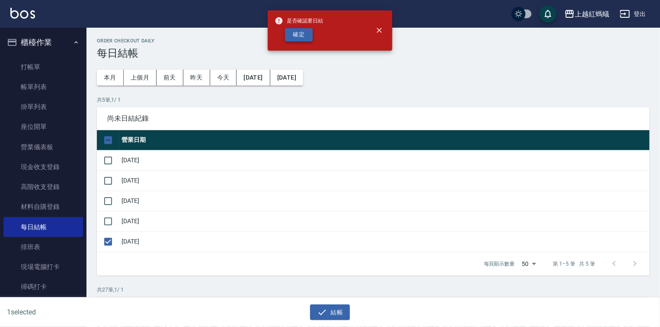
click at [297, 35] on button "確定" at bounding box center [299, 34] width 28 height 13
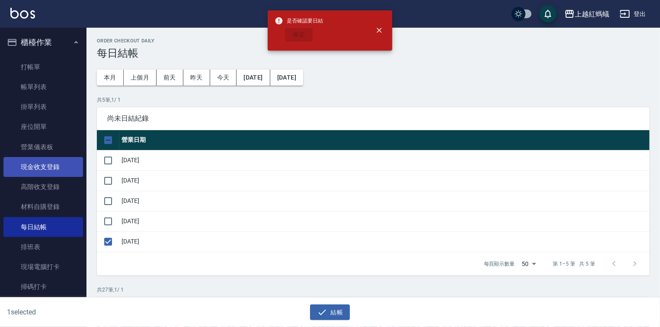
checkbox input "false"
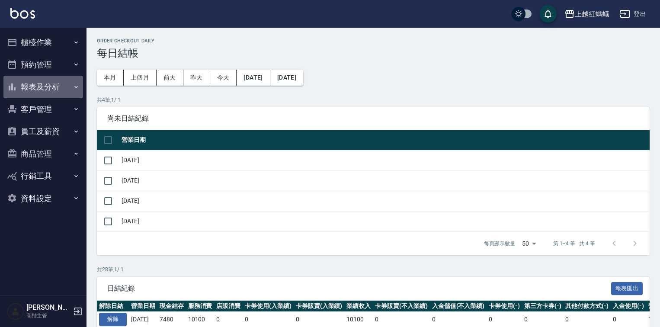
click at [36, 96] on button "報表及分析" at bounding box center [43, 87] width 80 height 22
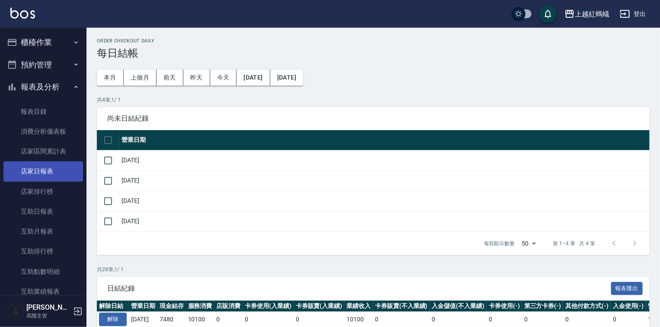
click at [42, 169] on link "店家日報表" at bounding box center [43, 171] width 80 height 20
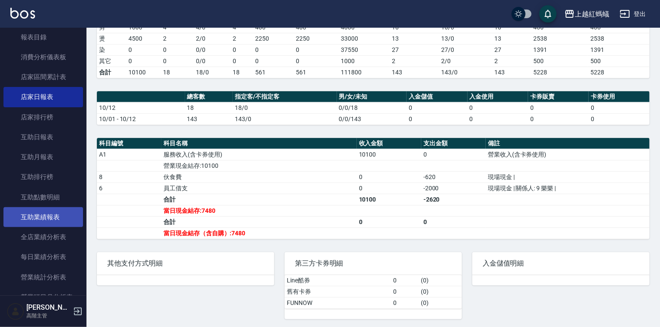
scroll to position [207, 0]
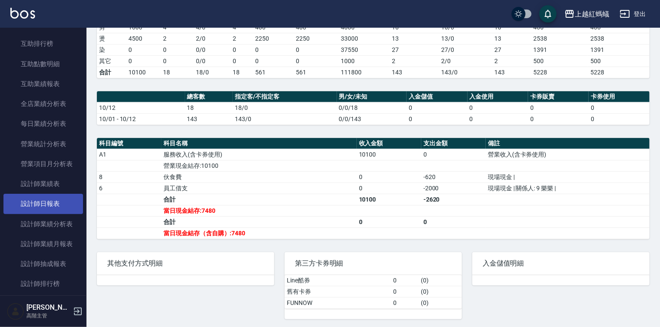
click at [38, 208] on link "設計師日報表" at bounding box center [43, 204] width 80 height 20
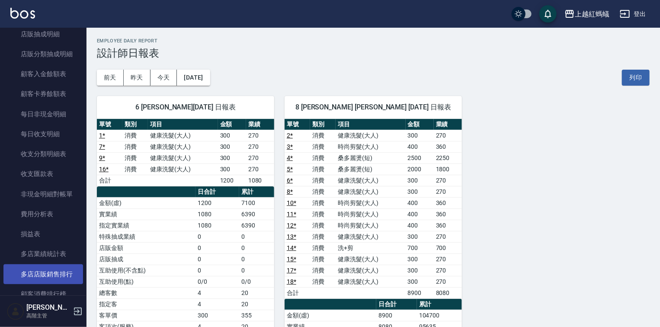
scroll to position [791, 0]
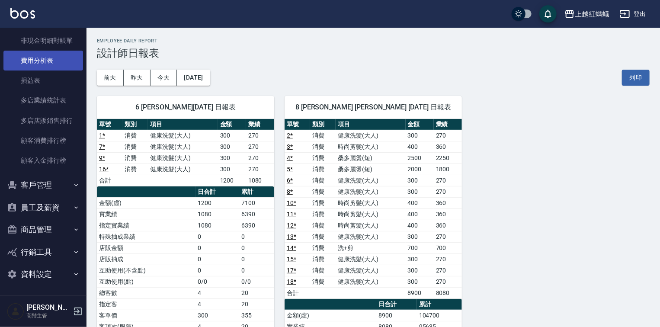
click at [53, 63] on link "費用分析表" at bounding box center [43, 61] width 80 height 20
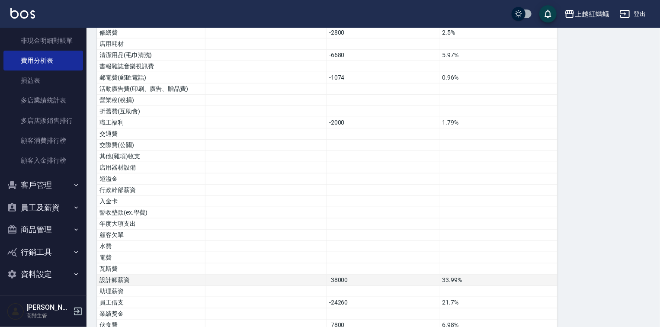
scroll to position [419, 0]
